Goal: Information Seeking & Learning: Understand process/instructions

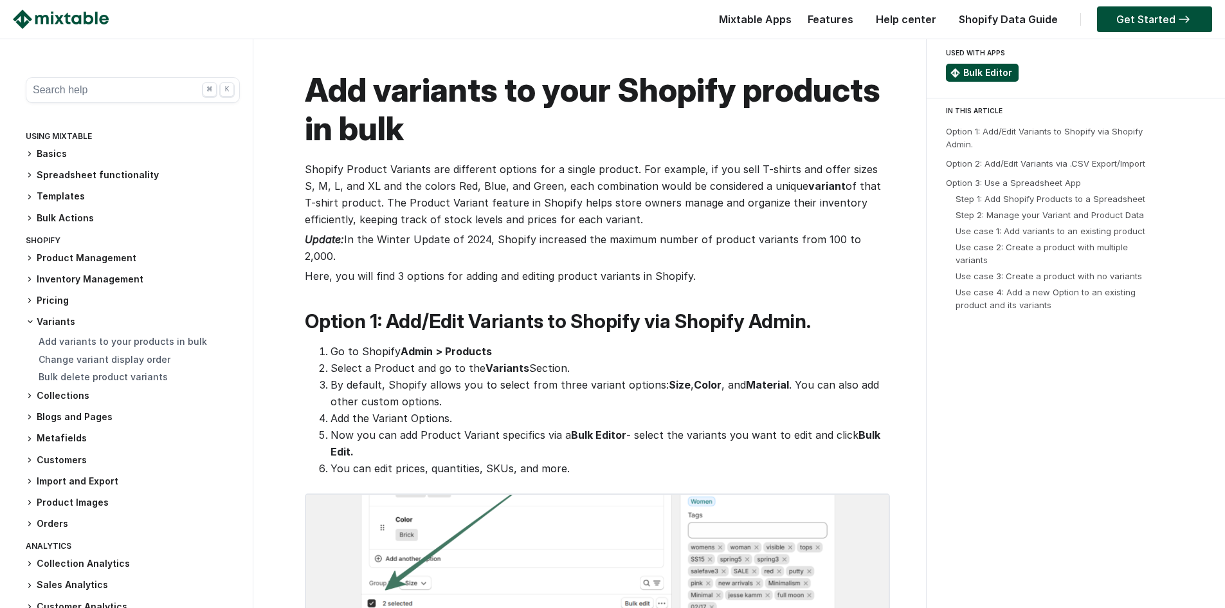
click at [976, 75] on link "Bulk Editor" at bounding box center [987, 72] width 49 height 11
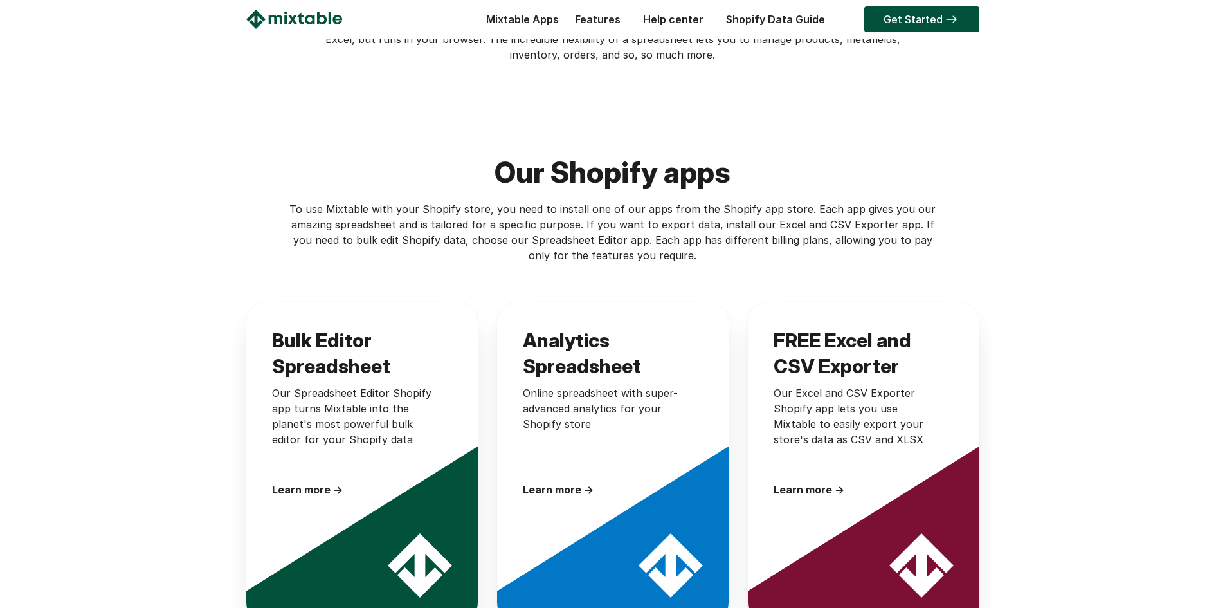
scroll to position [257, 0]
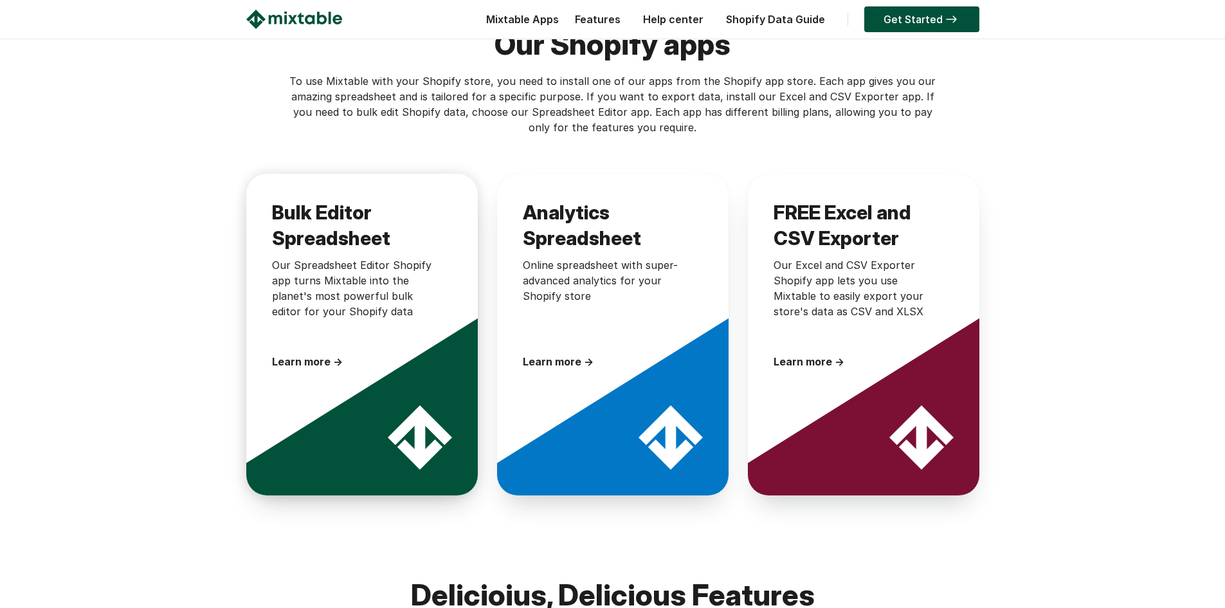
click at [316, 230] on h3 "Bulk Editor Spreadsheet" at bounding box center [355, 221] width 167 height 45
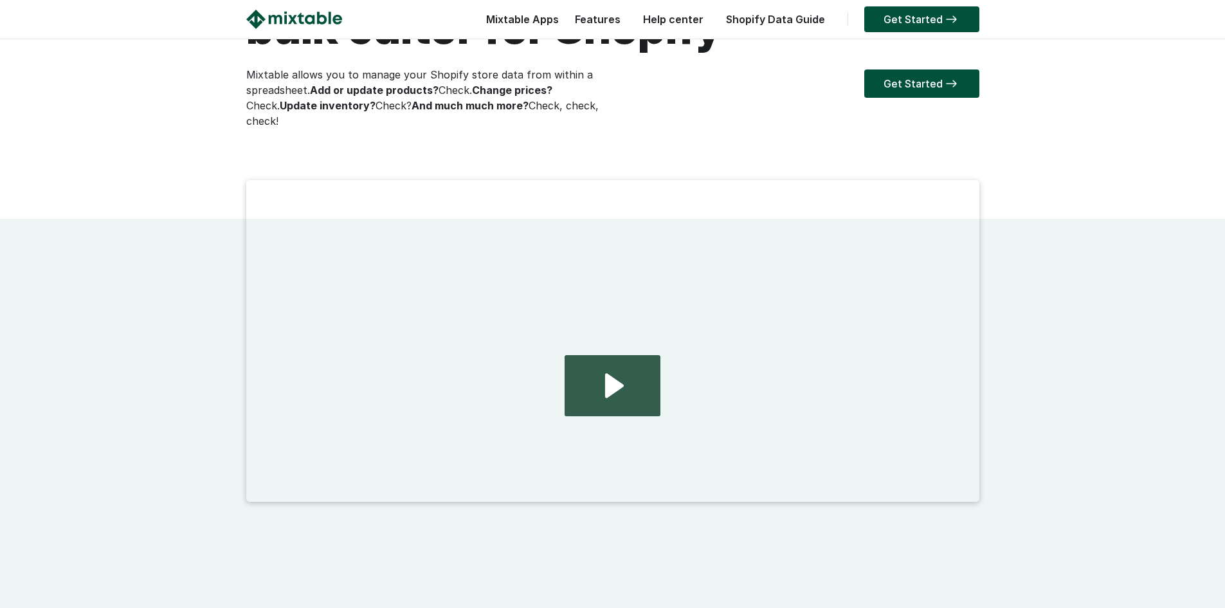
scroll to position [257, 0]
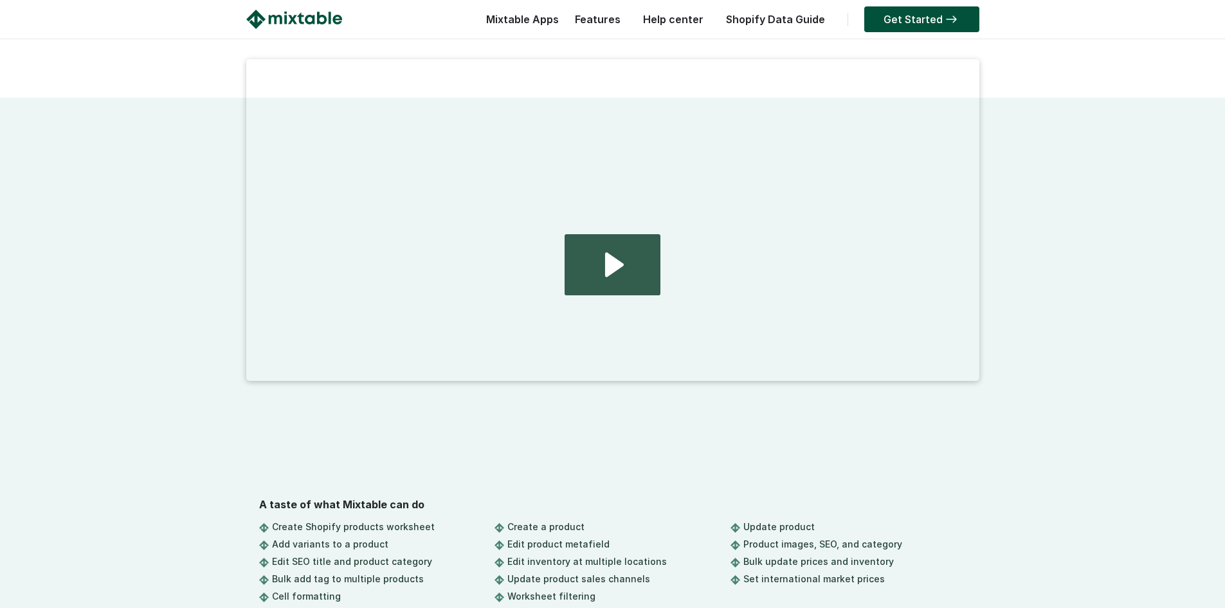
click at [654, 273] on icon "Play Video: 2024.08.01 - home page demo video" at bounding box center [612, 264] width 95 height 61
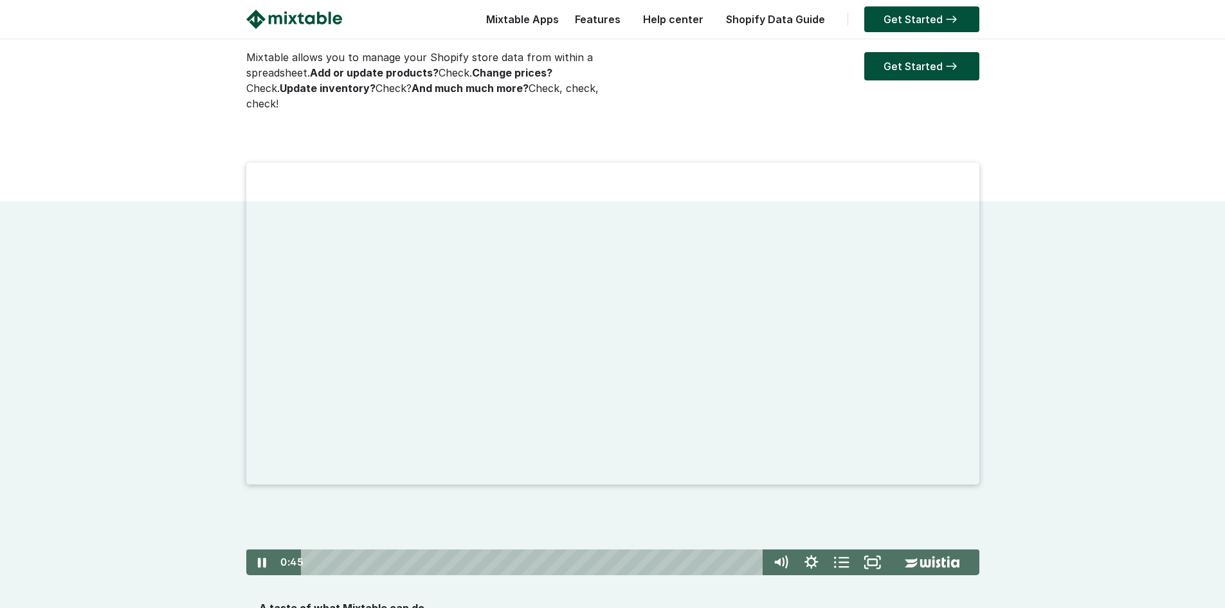
scroll to position [193, 0]
